Goal: Task Accomplishment & Management: Complete application form

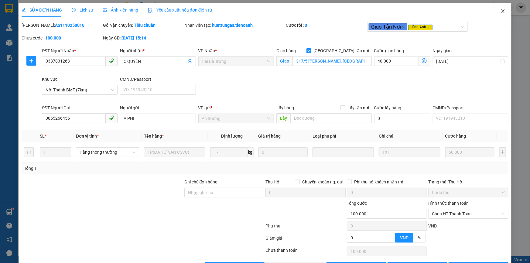
drag, startPoint x: 496, startPoint y: 13, endPoint x: 316, endPoint y: 2, distance: 180.0
click at [496, 13] on span "Close" at bounding box center [503, 11] width 17 height 17
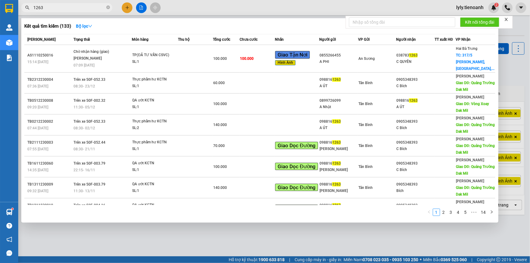
click at [97, 5] on input "1263" at bounding box center [69, 7] width 72 height 7
paste input "0842011911"
click at [97, 6] on input "12630842011911" at bounding box center [69, 7] width 72 height 7
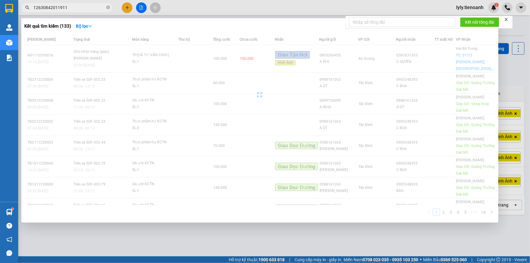
click at [97, 6] on input "12630842011911" at bounding box center [69, 7] width 72 height 7
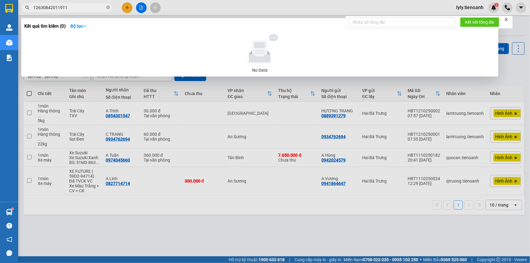
paste input "text"
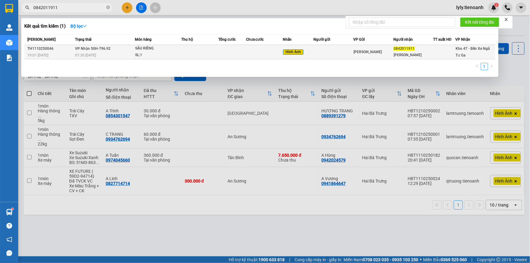
type input "0842011911"
click at [159, 54] on div "SL: 1" at bounding box center [158, 55] width 46 height 7
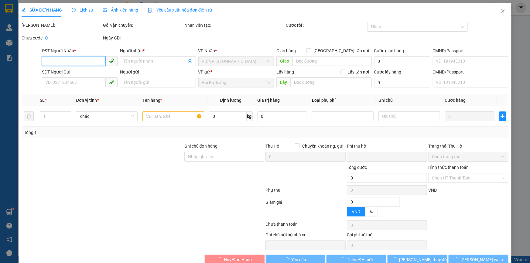
type input "0842011911"
type input "[PERSON_NAME]"
type input "NHÀ ÔNG ĐOÀN"
type input "0"
